Goal: Find specific page/section: Locate a particular part of the current website

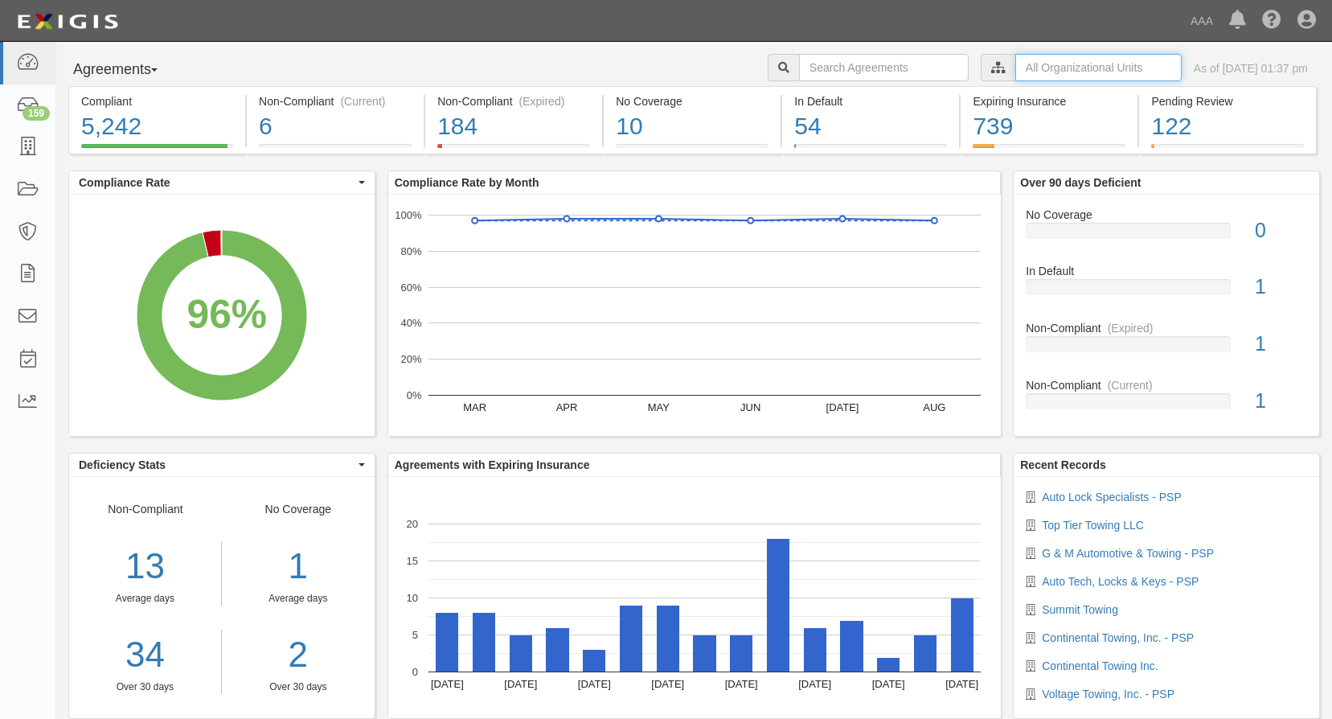
click at [1045, 72] on input "text" at bounding box center [1098, 67] width 166 height 27
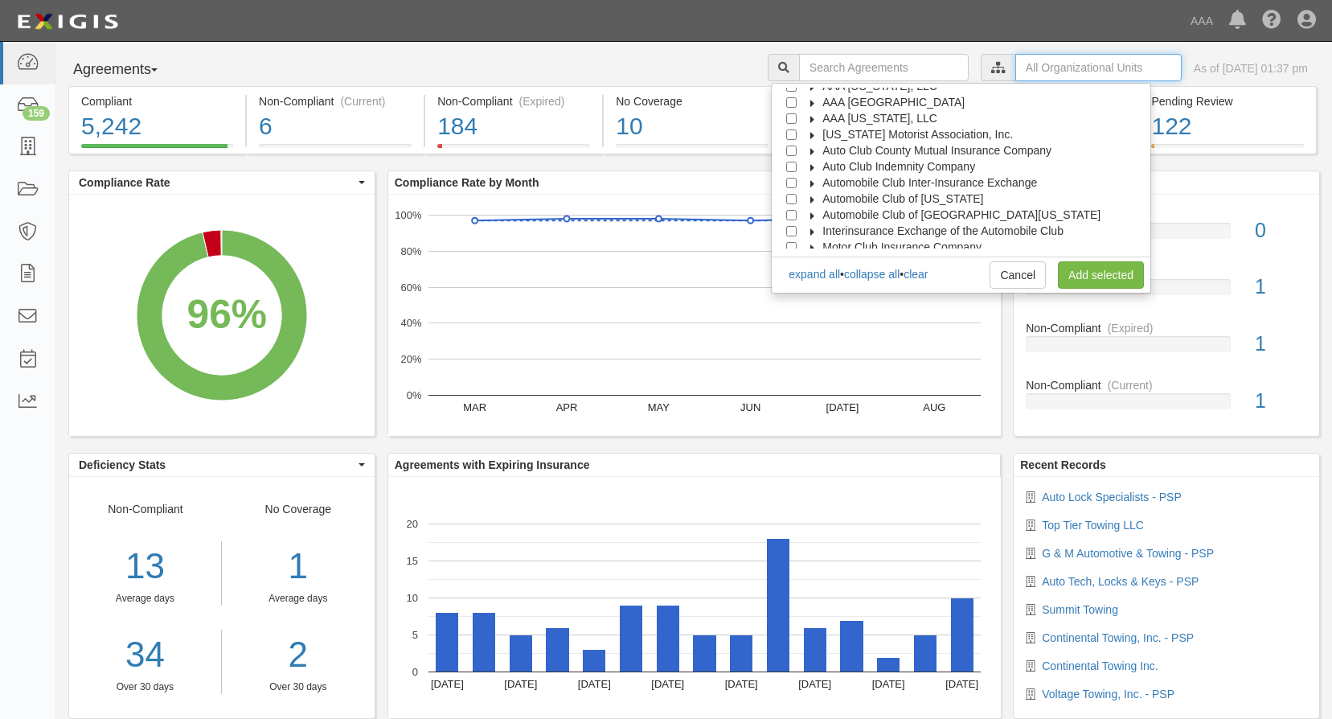
scroll to position [64, 0]
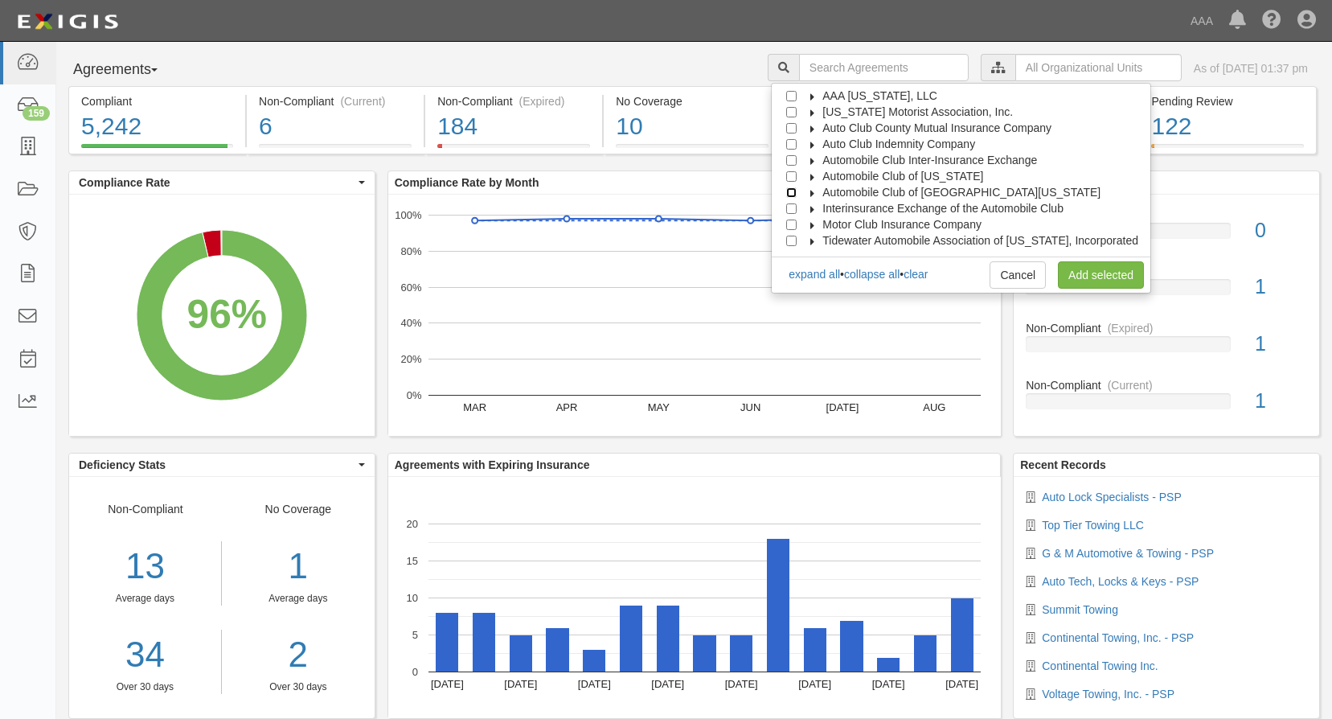
click at [797, 190] on input "Automobile Club of Southern California" at bounding box center [791, 192] width 10 height 10
checkbox input "true"
click at [1096, 269] on link "Add selected" at bounding box center [1101, 274] width 86 height 27
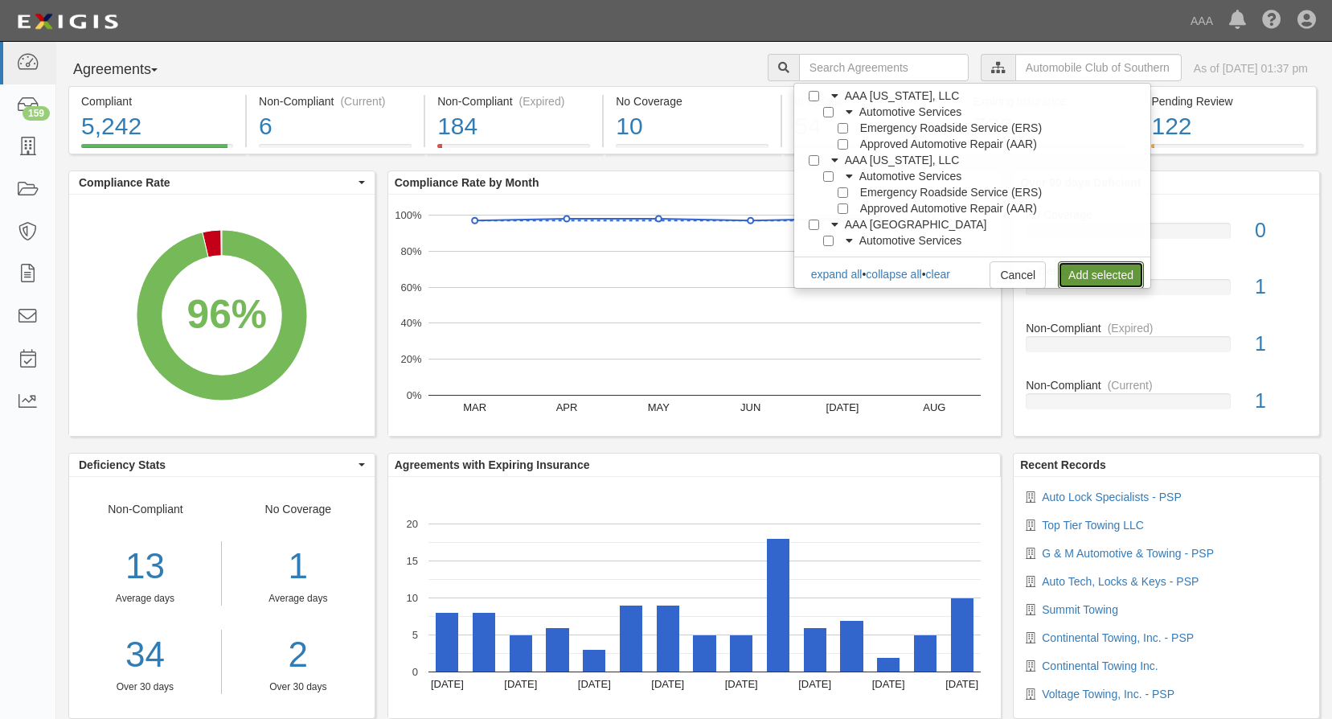
scroll to position [0, 0]
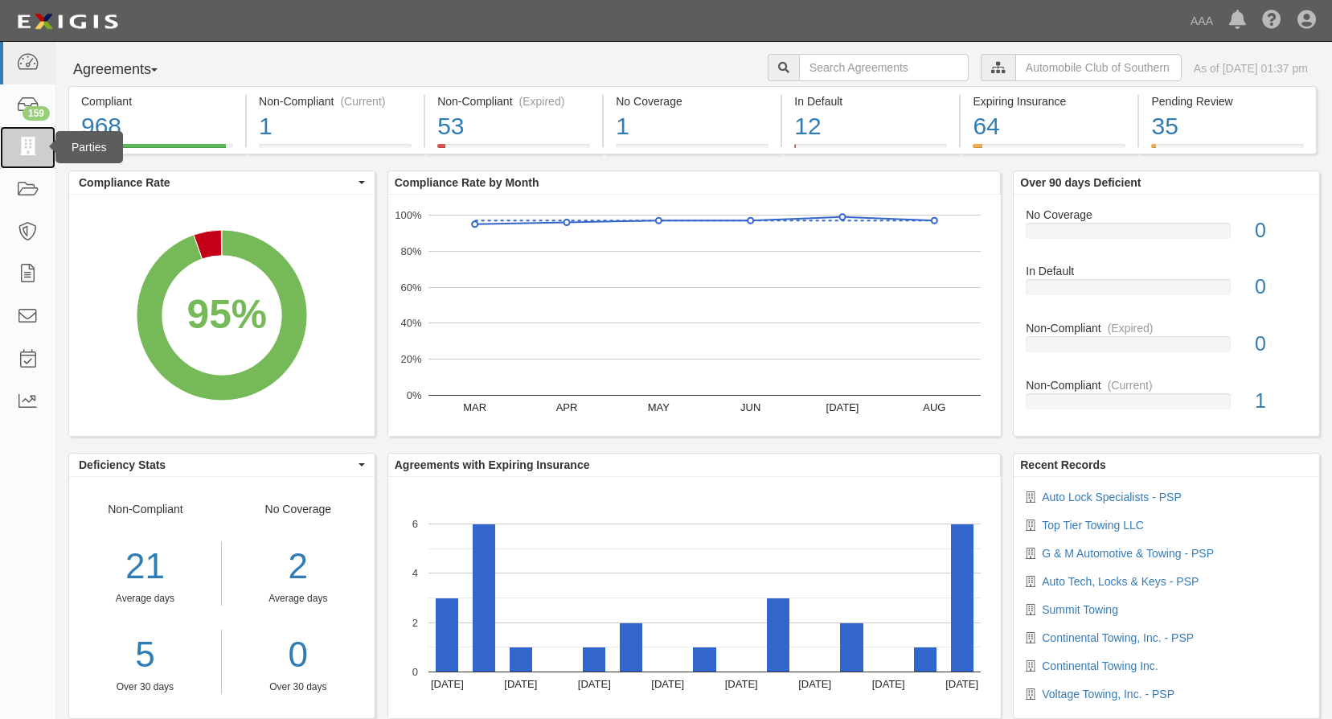
click at [31, 152] on icon at bounding box center [27, 147] width 23 height 18
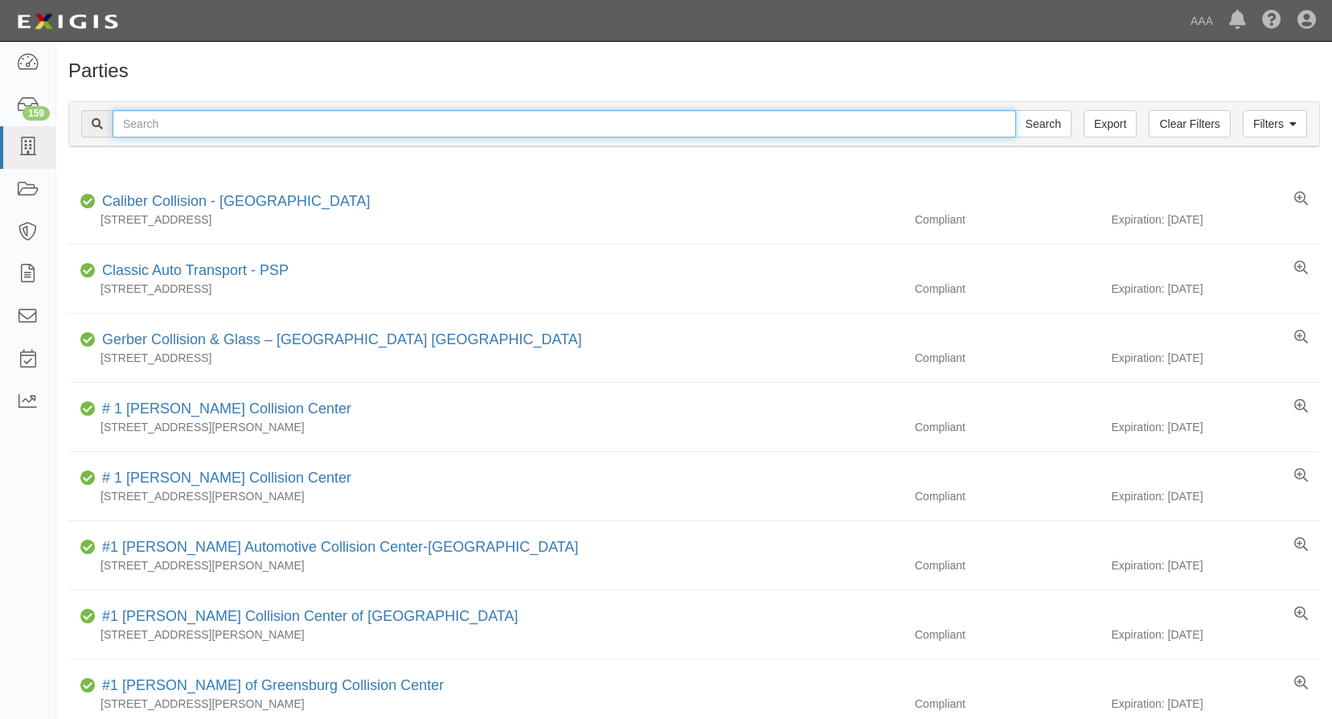
click at [202, 129] on input "text" at bounding box center [564, 123] width 903 height 27
type input "countrywide Emergency Road Service"
click at [1015, 110] on input "Search" at bounding box center [1043, 123] width 56 height 27
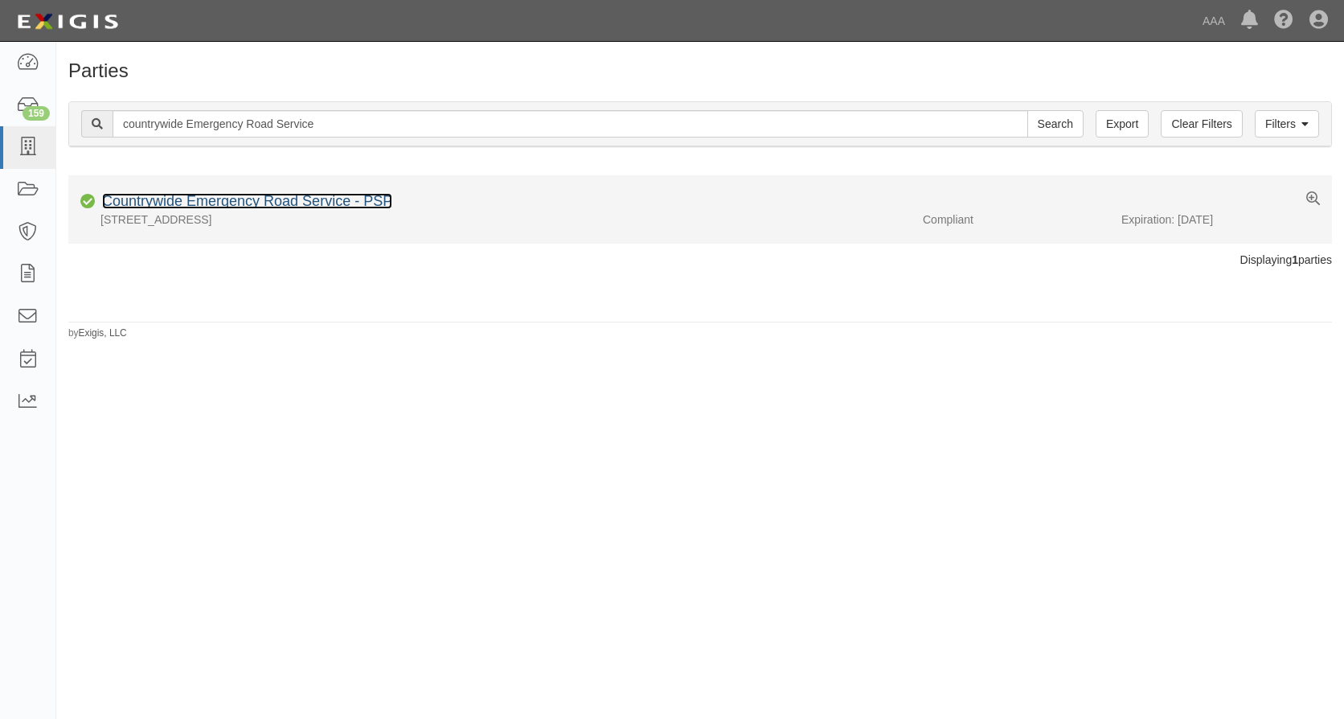
click at [282, 198] on link "Countrywide Emergency Road Service - PSP" at bounding box center [247, 201] width 290 height 16
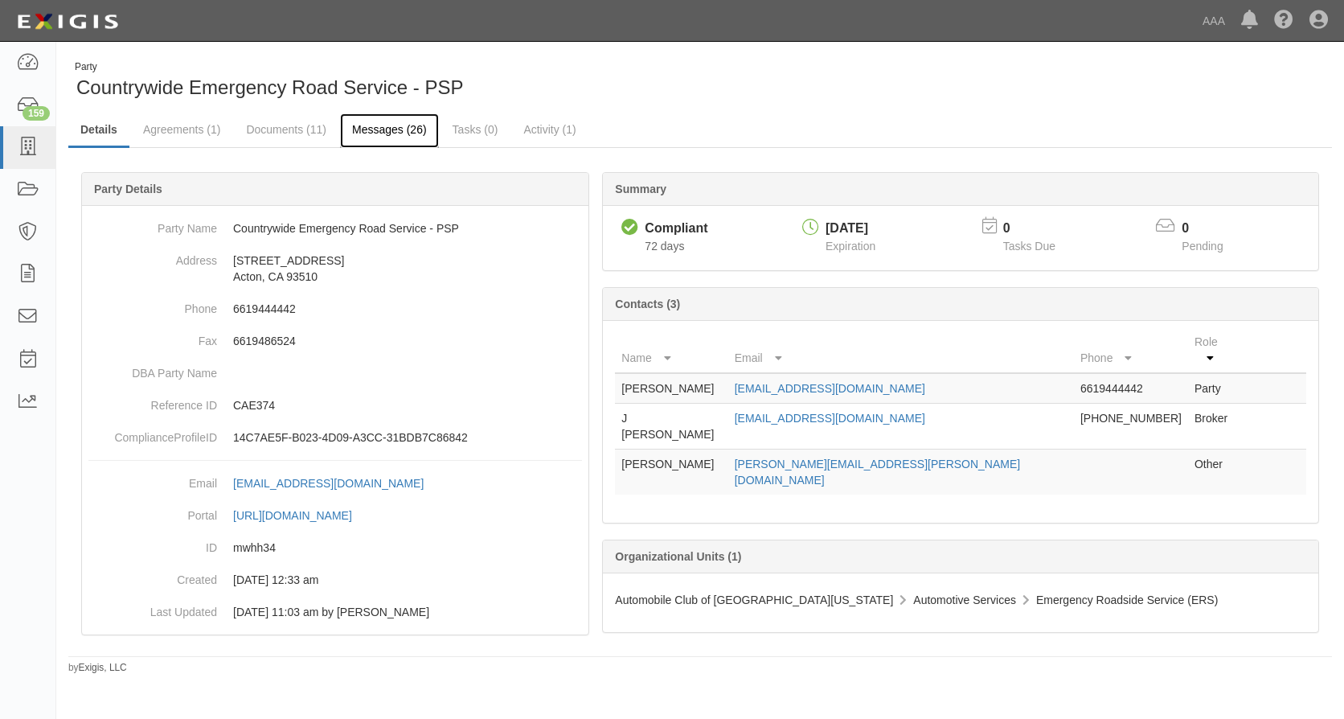
click at [377, 125] on link "Messages (26)" at bounding box center [389, 130] width 99 height 35
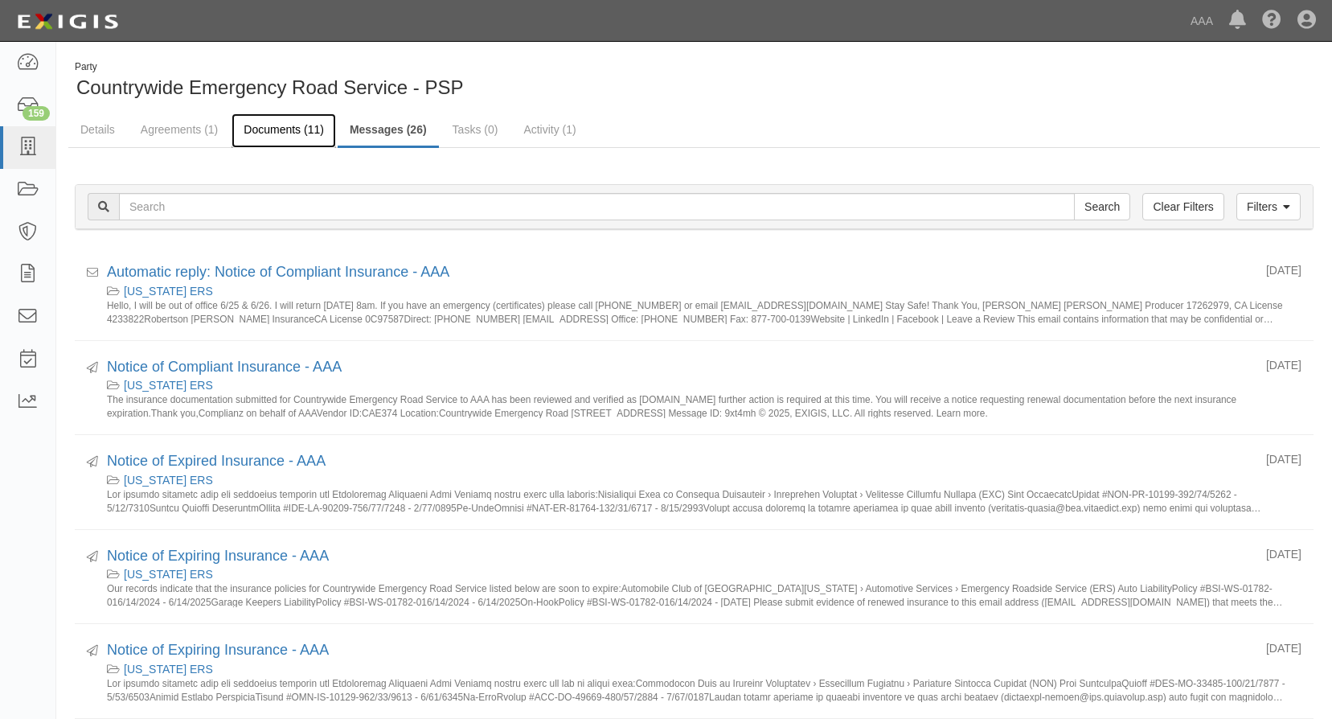
click at [288, 125] on link "Documents (11)" at bounding box center [283, 130] width 104 height 35
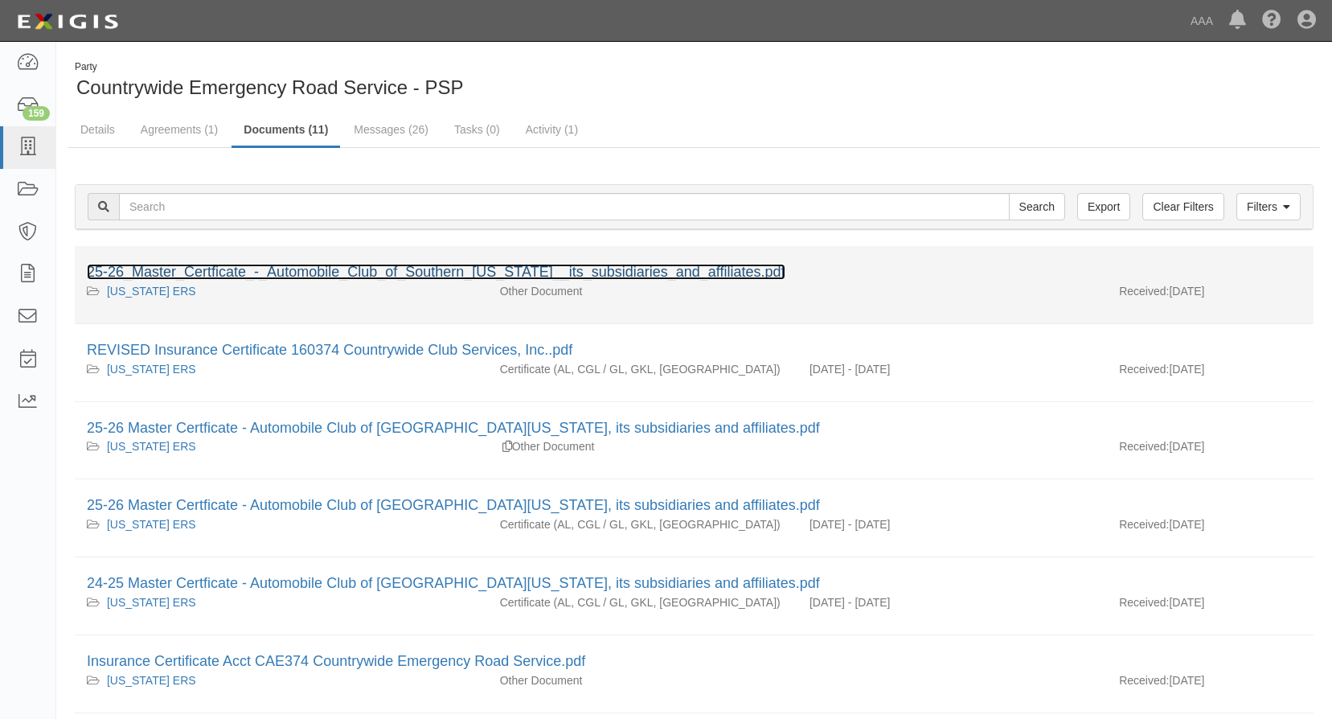
click at [392, 275] on link "25-26_Master_Certficate_-_Automobile_Club_of_Southern_California__its_subsidiar…" at bounding box center [436, 272] width 699 height 16
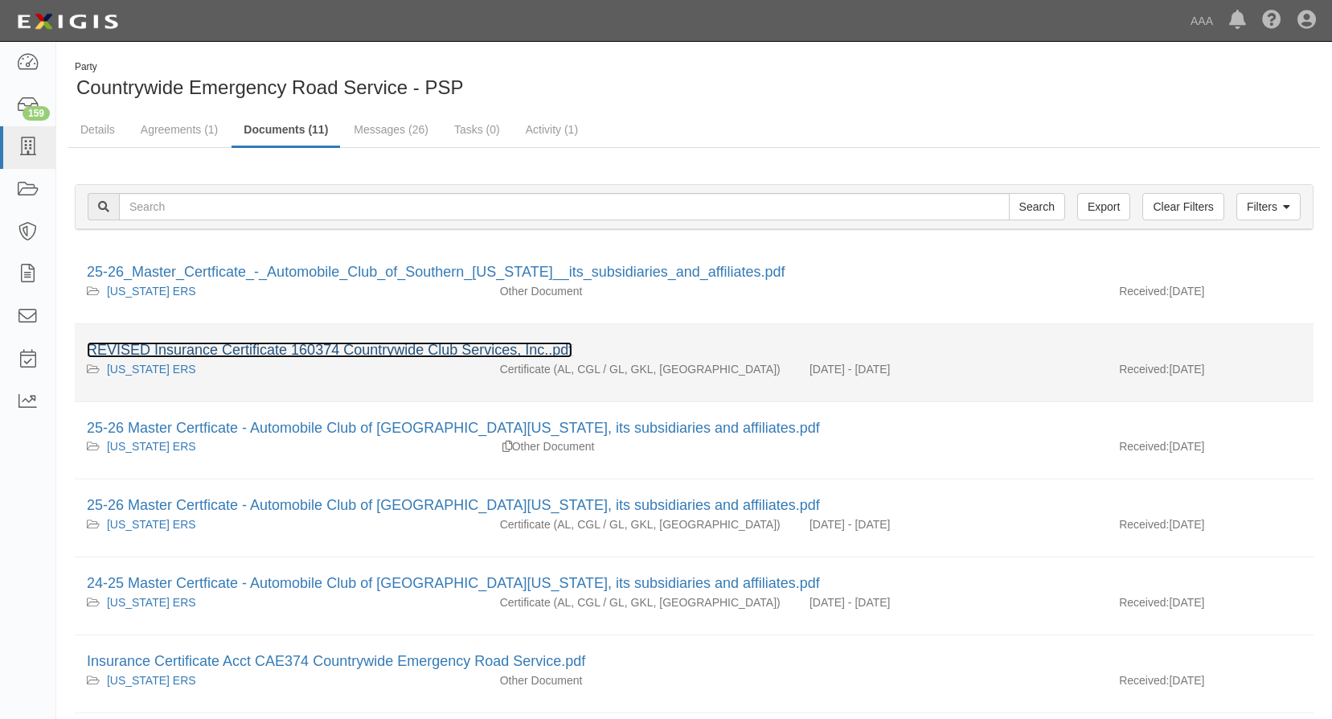
click at [401, 352] on link "REVISED Insurance Certificate 160374 Countrywide Club Services, Inc..pdf" at bounding box center [329, 350] width 485 height 16
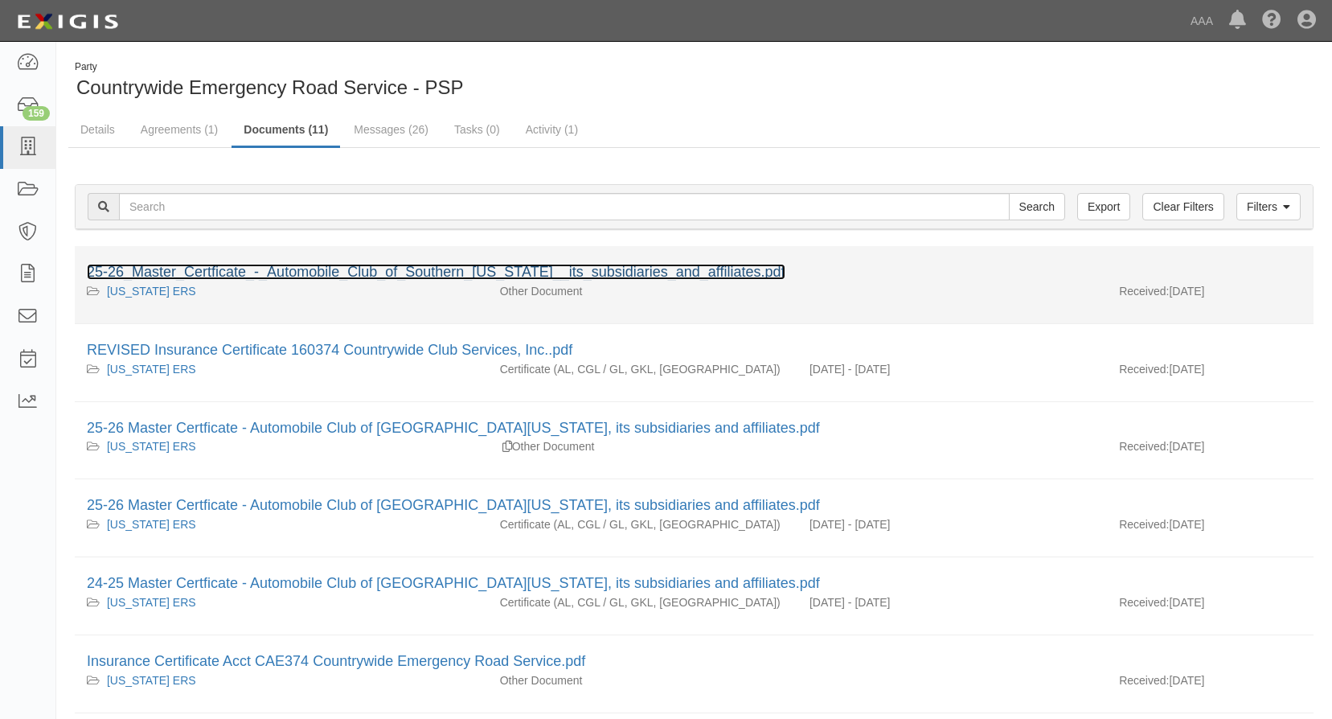
click at [311, 272] on link "25-26_Master_Certficate_-_Automobile_Club_of_Southern_[US_STATE]__its_subsidiar…" at bounding box center [436, 272] width 699 height 16
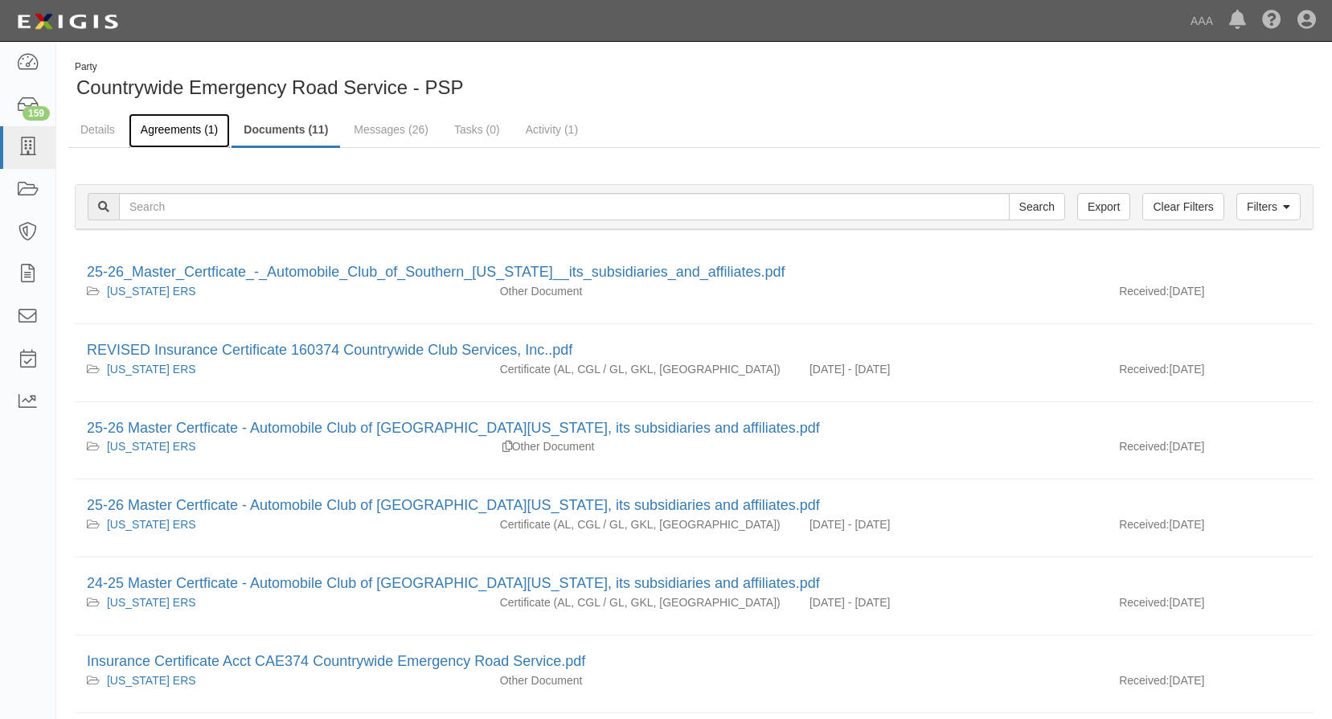
click at [188, 129] on link "Agreements (1)" at bounding box center [179, 130] width 101 height 35
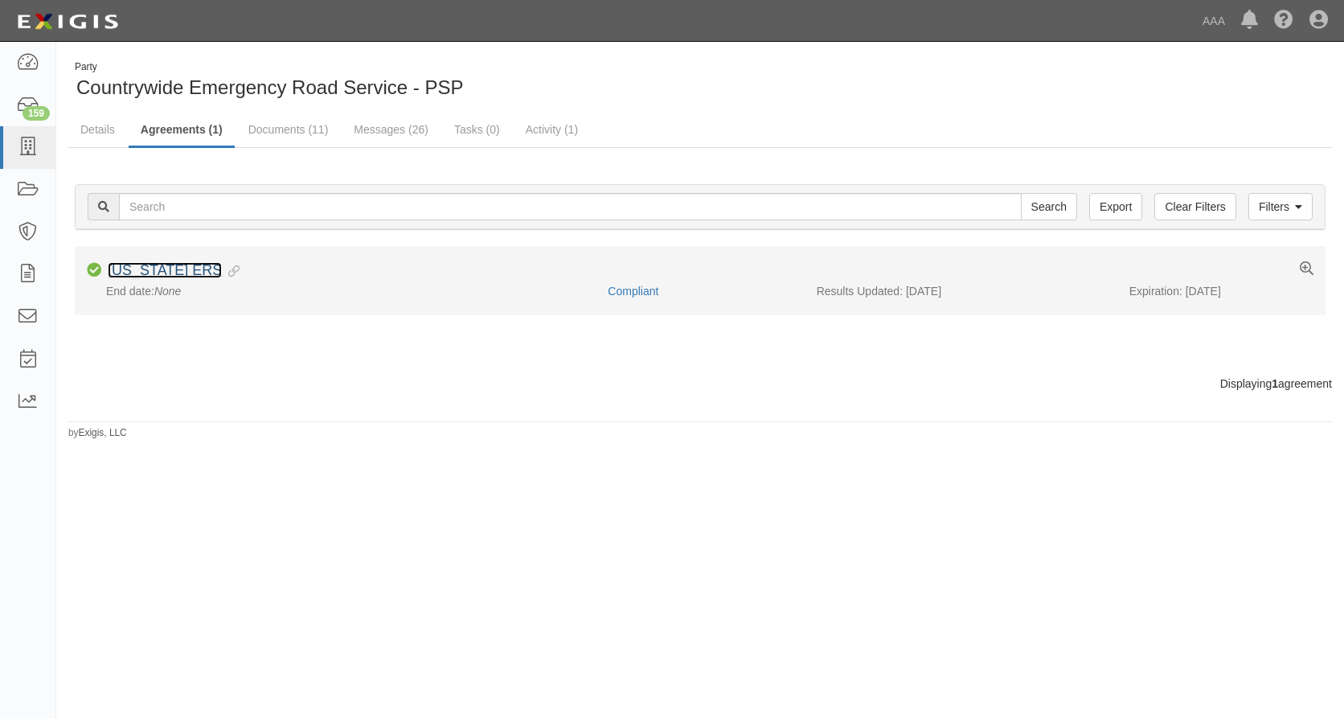
click at [173, 267] on link "[US_STATE] ERS" at bounding box center [165, 270] width 114 height 16
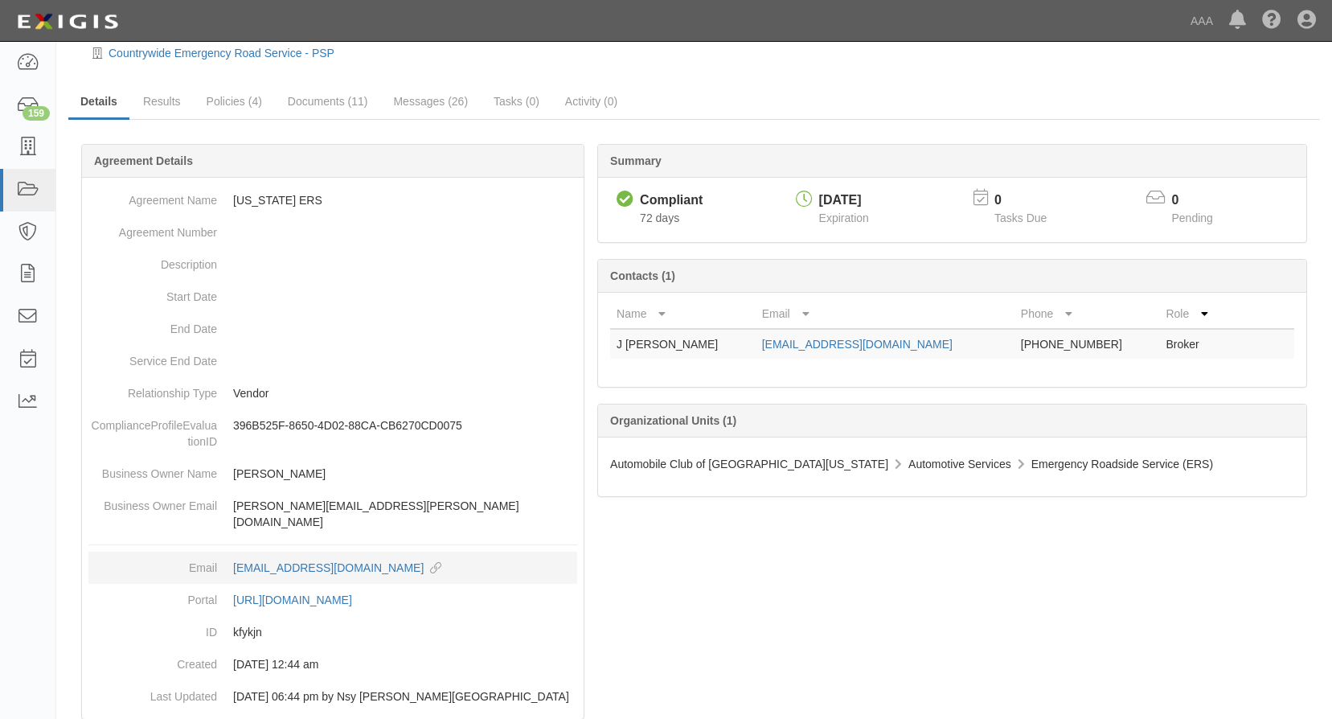
scroll to position [67, 0]
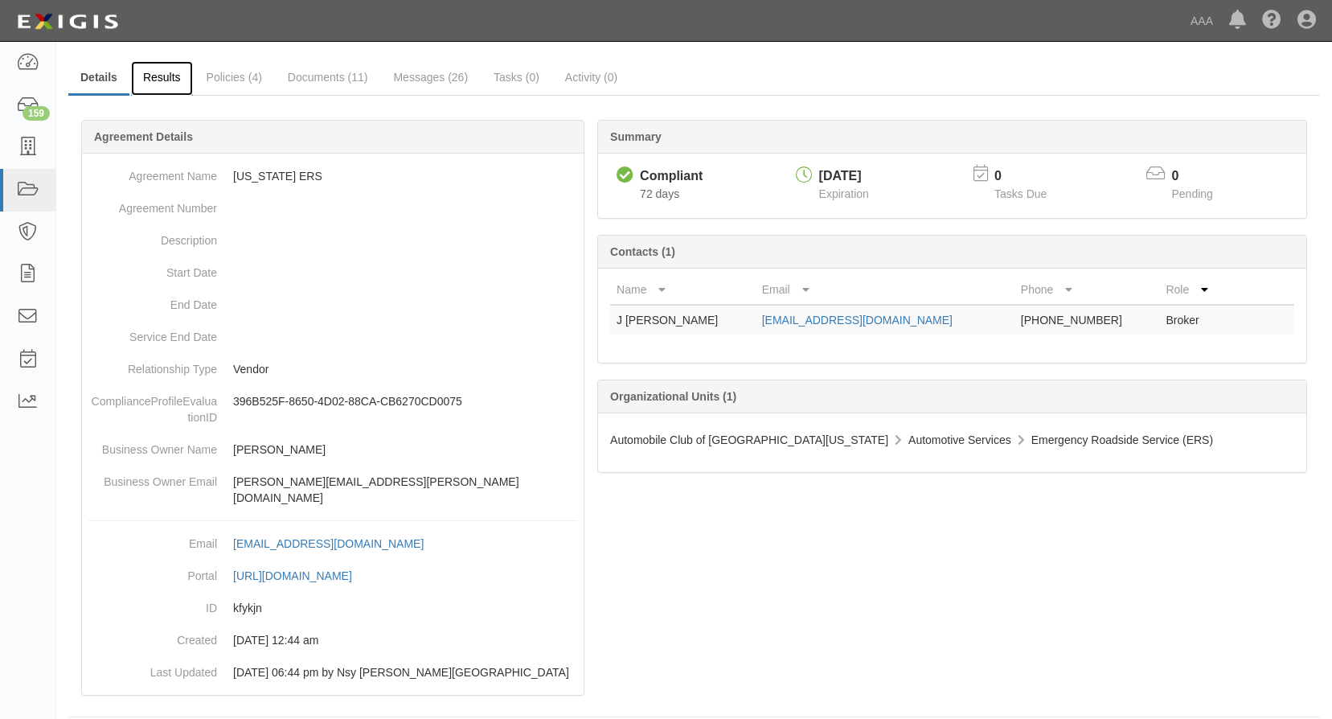
click at [166, 81] on link "Results" at bounding box center [162, 78] width 62 height 35
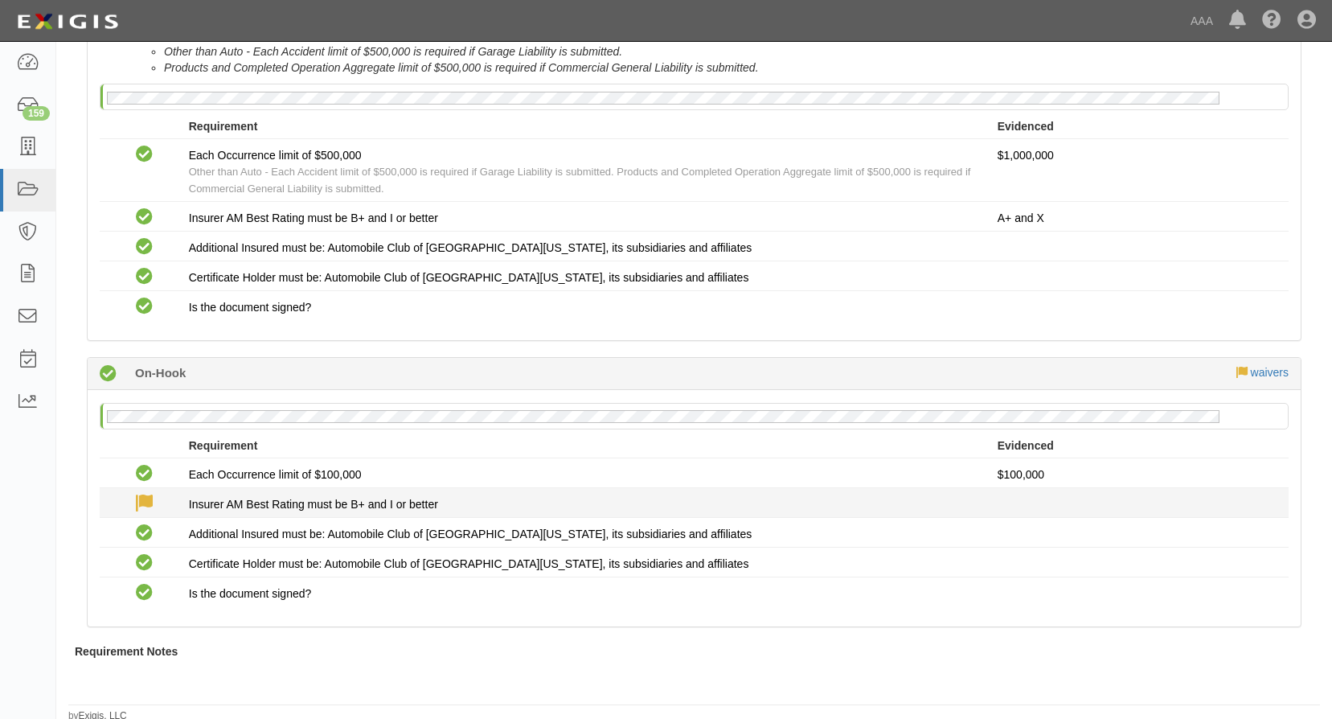
scroll to position [1064, 0]
